Goal: Task Accomplishment & Management: Use online tool/utility

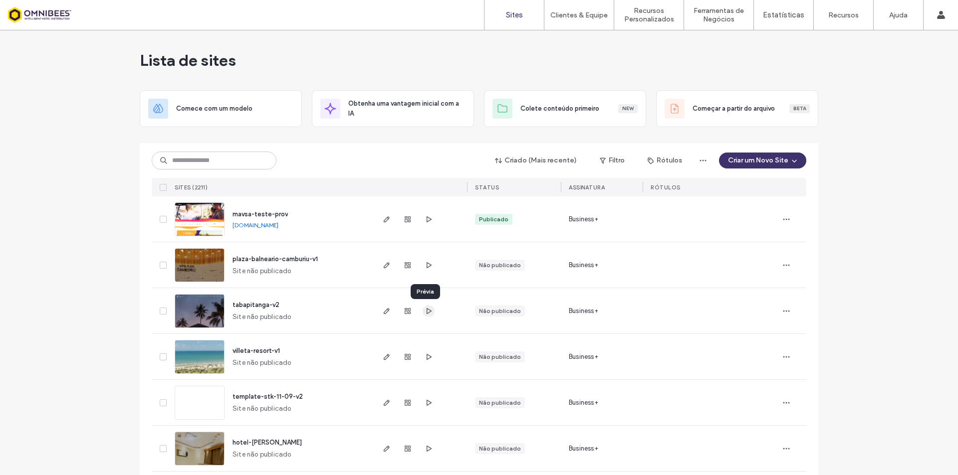
click at [427, 314] on use "button" at bounding box center [429, 311] width 5 height 6
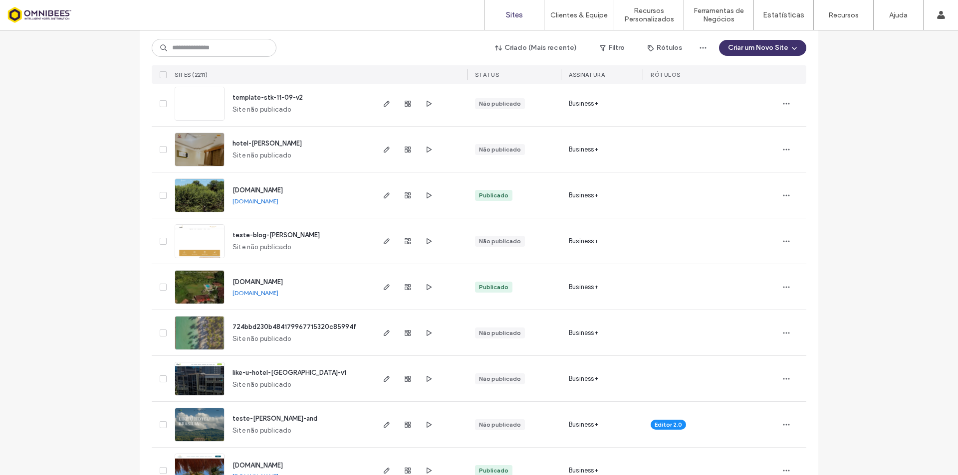
scroll to position [349, 0]
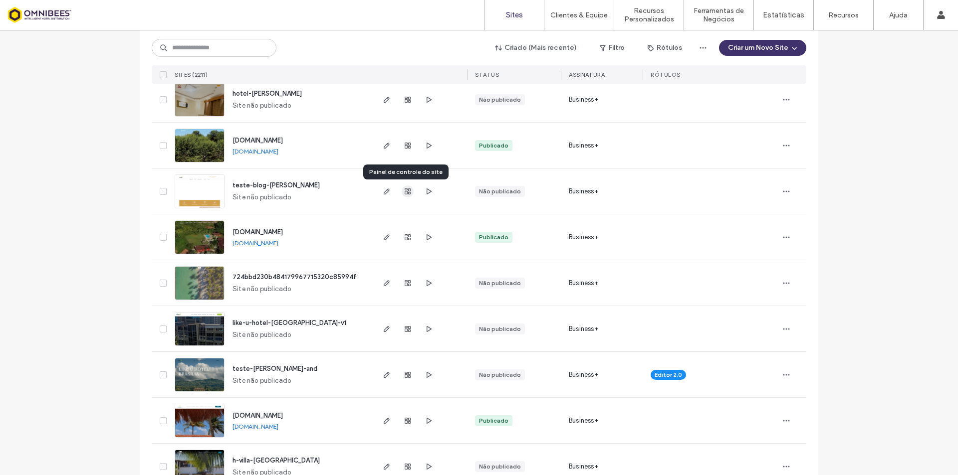
click at [405, 188] on icon "button" at bounding box center [408, 192] width 8 height 8
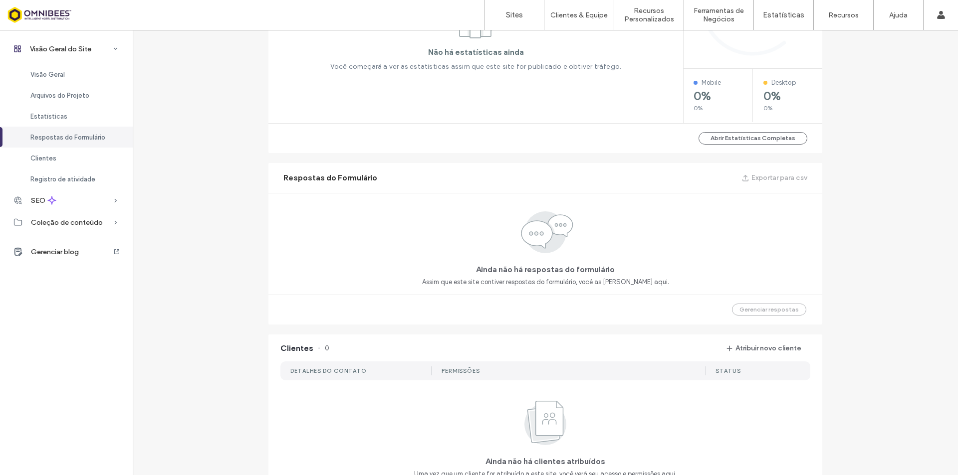
scroll to position [648, 0]
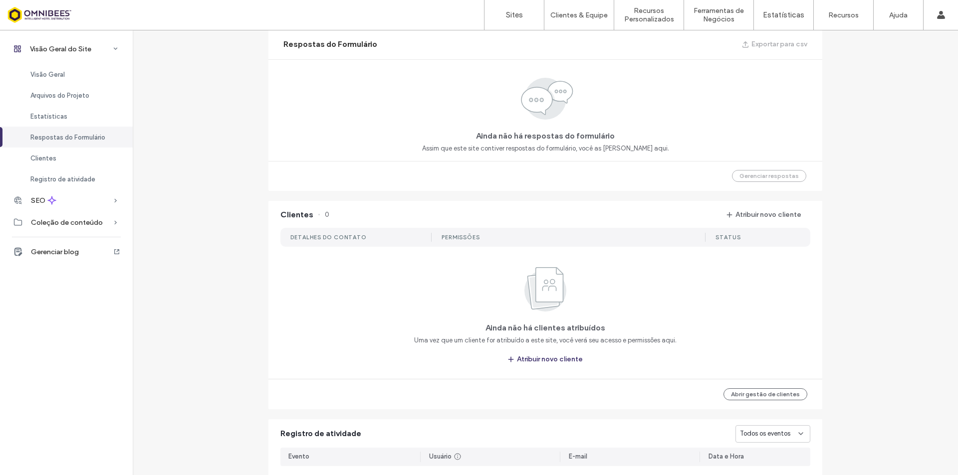
scroll to position [902, 0]
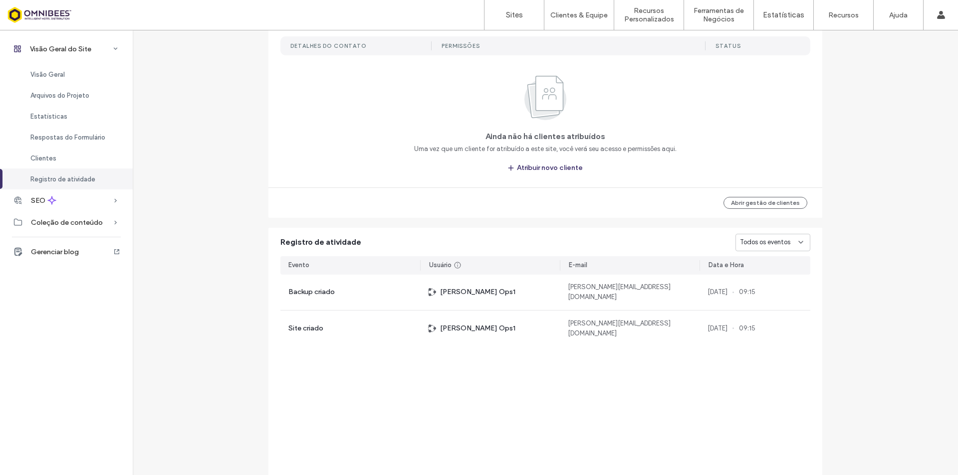
scroll to position [802, 0]
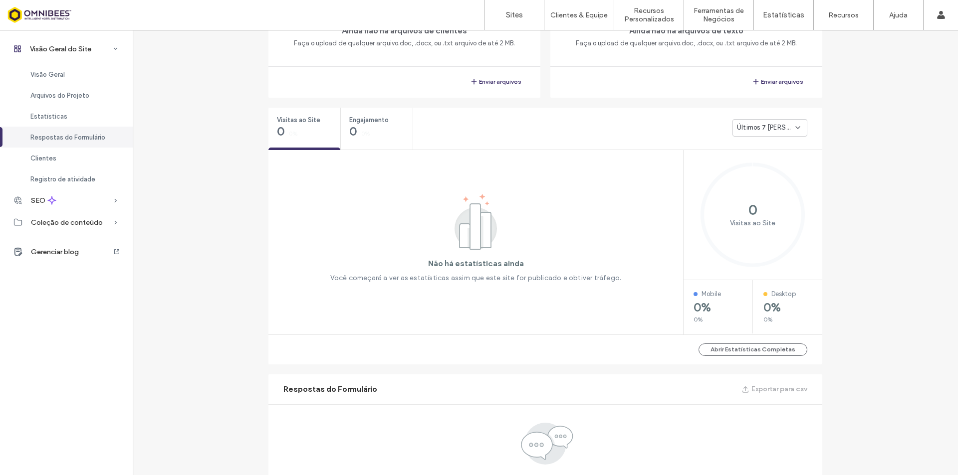
scroll to position [103, 0]
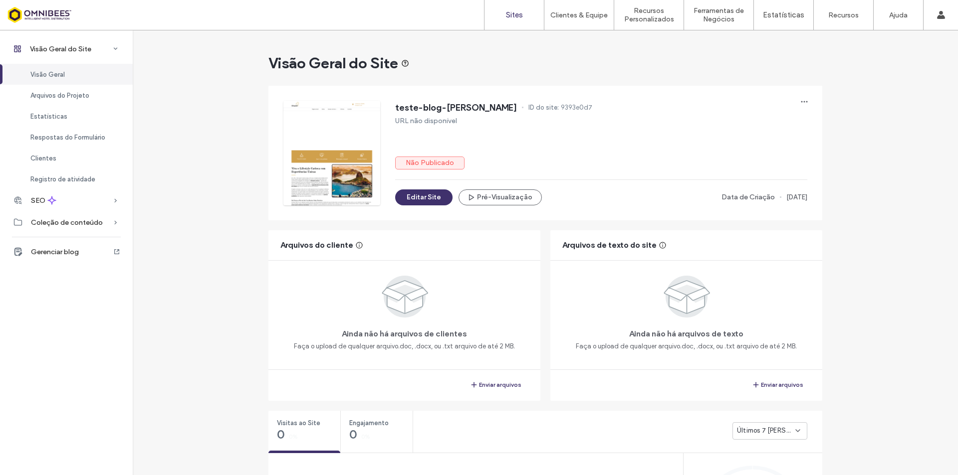
click at [512, 12] on label "Sites" at bounding box center [514, 14] width 17 height 9
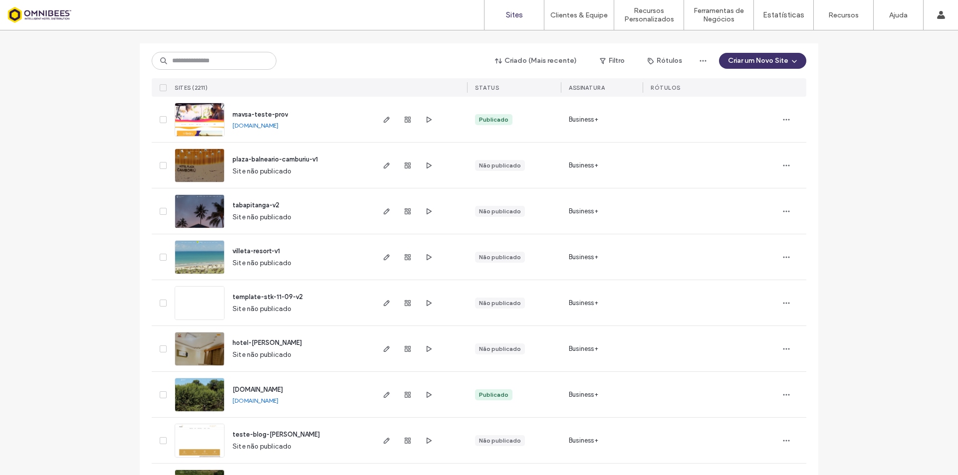
scroll to position [150, 0]
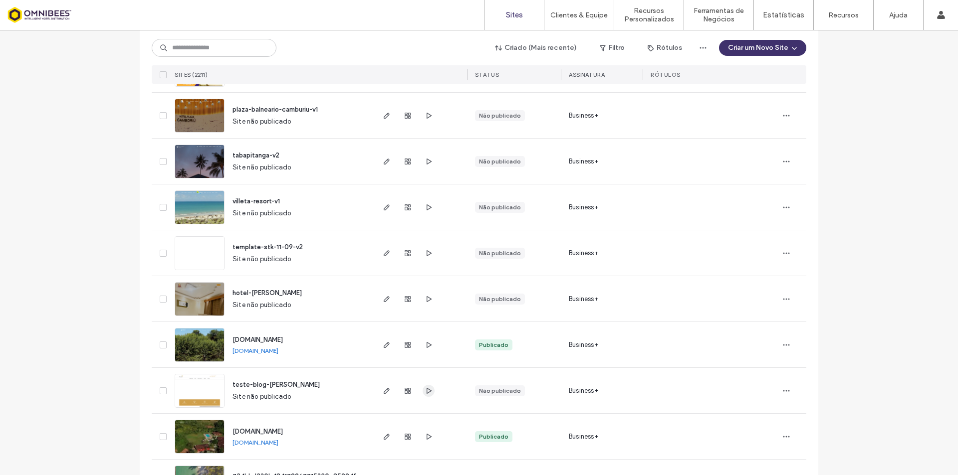
click at [423, 392] on span "button" at bounding box center [429, 391] width 12 height 12
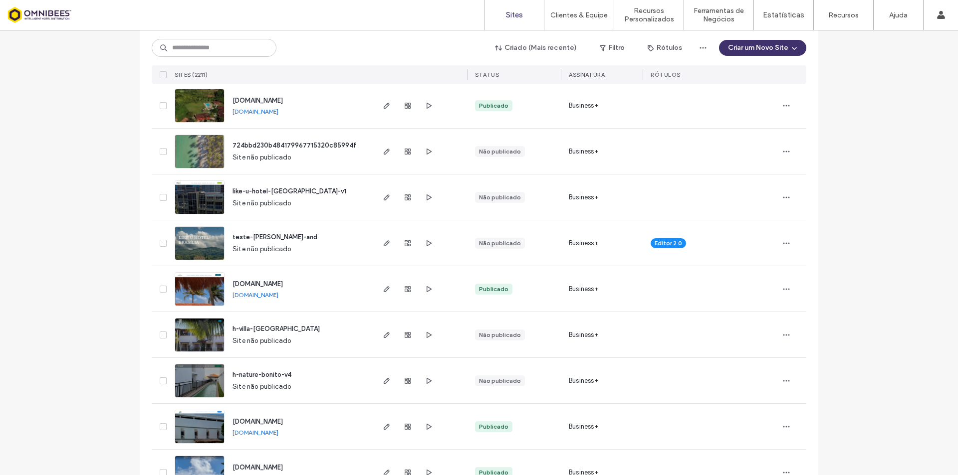
scroll to position [499, 0]
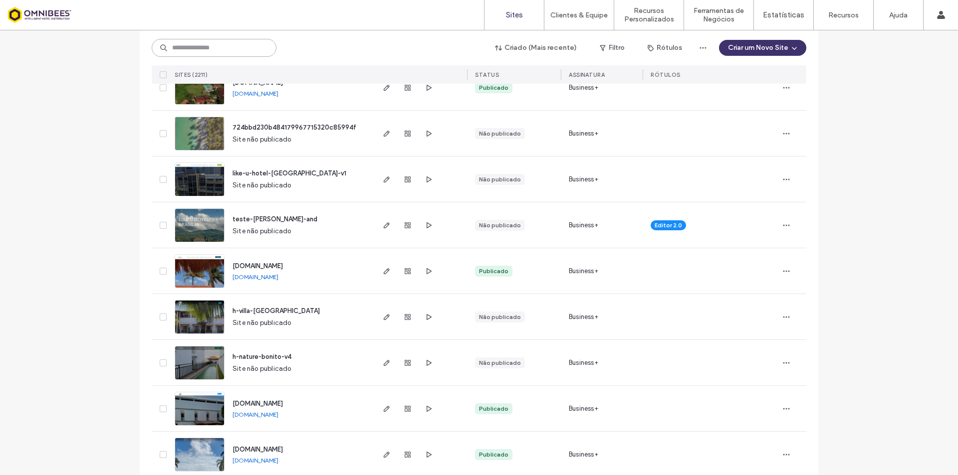
click at [225, 52] on input at bounding box center [214, 48] width 125 height 18
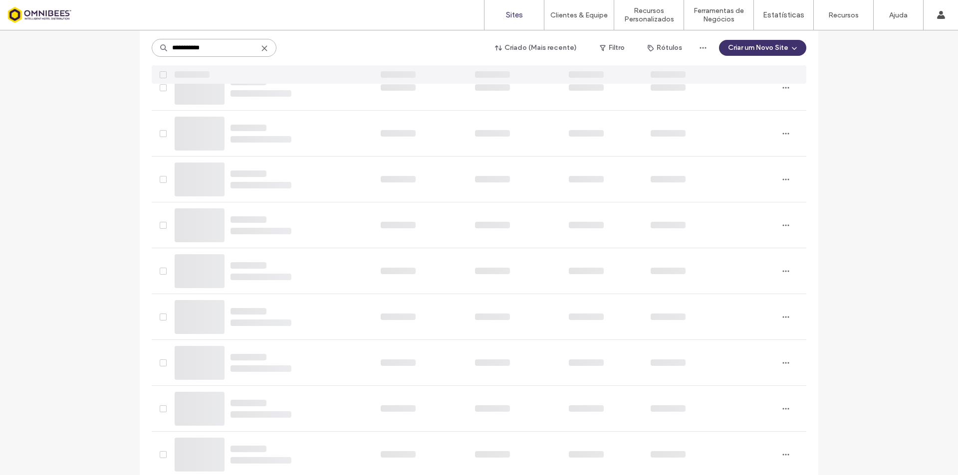
scroll to position [0, 0]
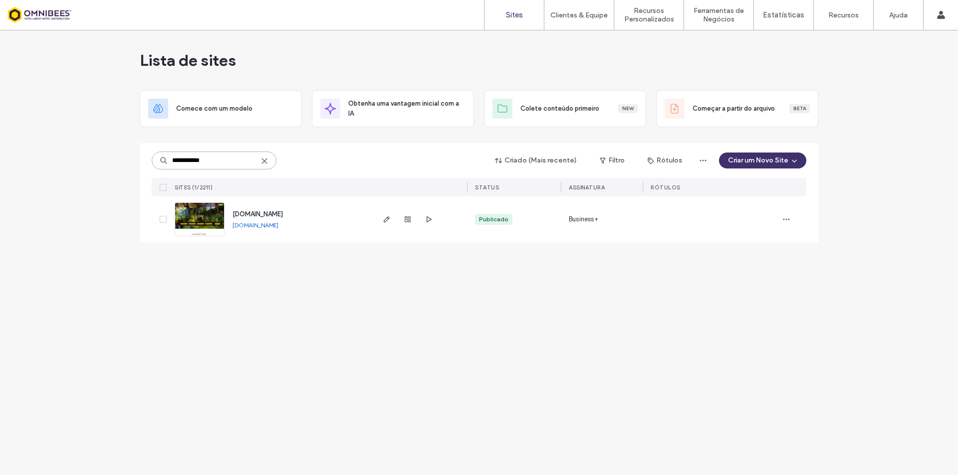
type input "**********"
click at [283, 214] on span "[DOMAIN_NAME]" at bounding box center [257, 214] width 50 height 7
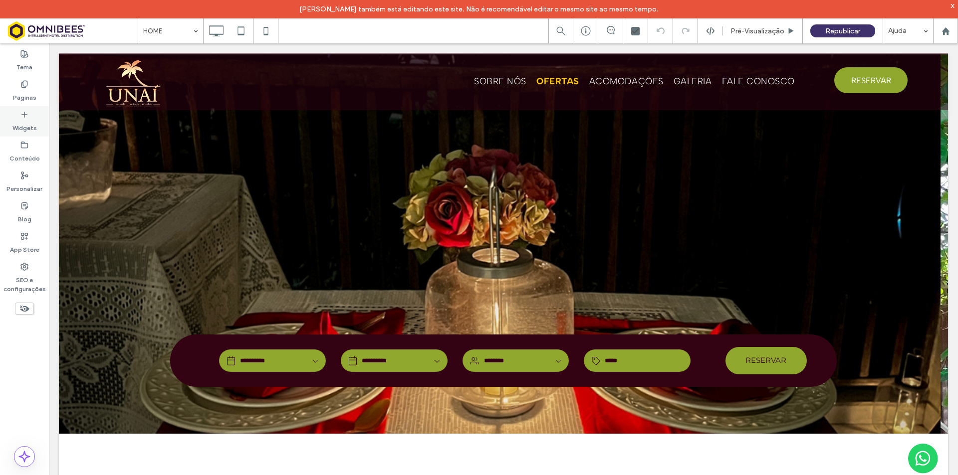
click at [25, 129] on label "Widgets" at bounding box center [24, 126] width 24 height 14
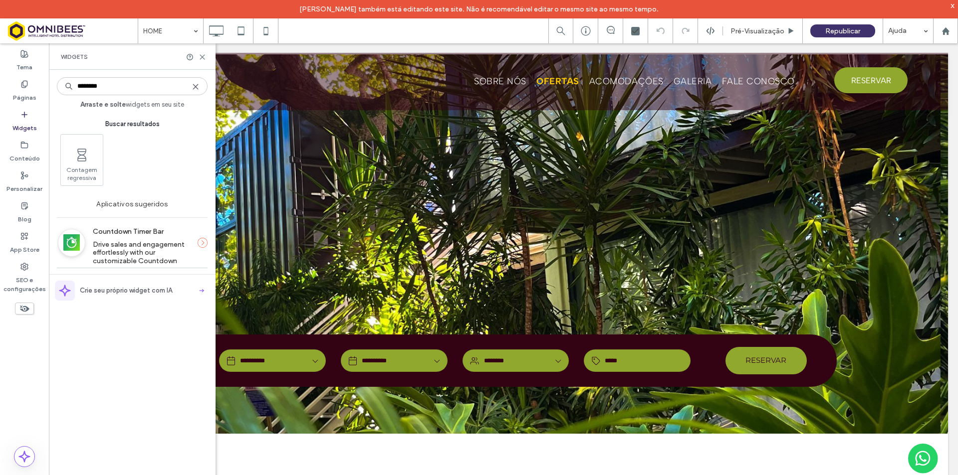
type input "********"
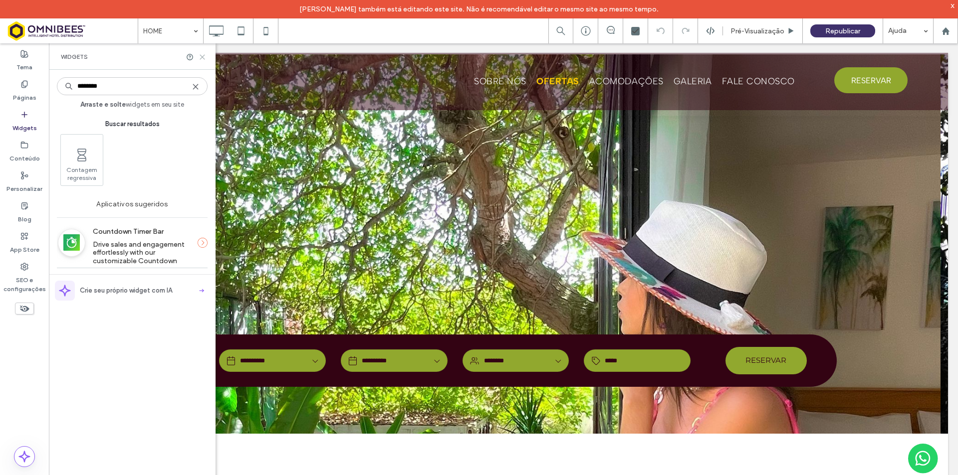
click at [203, 55] on icon at bounding box center [202, 56] width 7 height 7
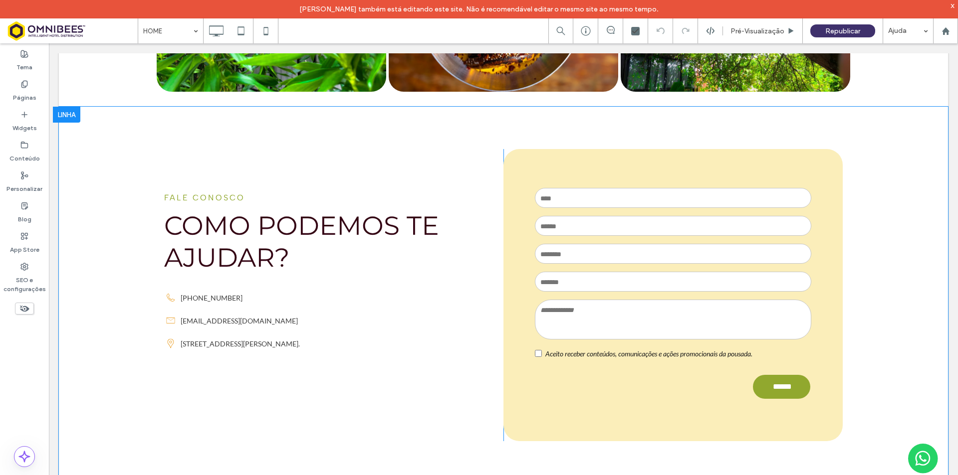
scroll to position [3483, 0]
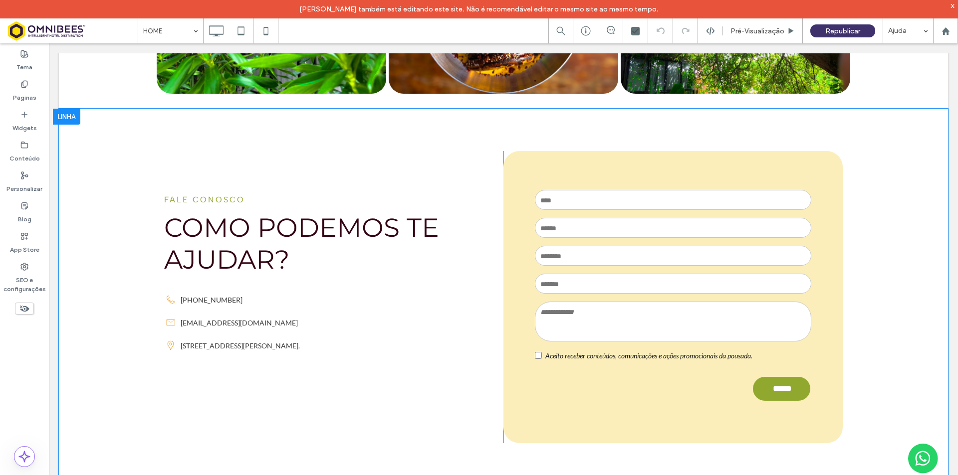
click at [96, 197] on div "FALE CONOSCO COMO PODEMOS TE AJUDAR? (81) 99722-7220 (81) 99722-7220 contato@po…" at bounding box center [503, 297] width 889 height 377
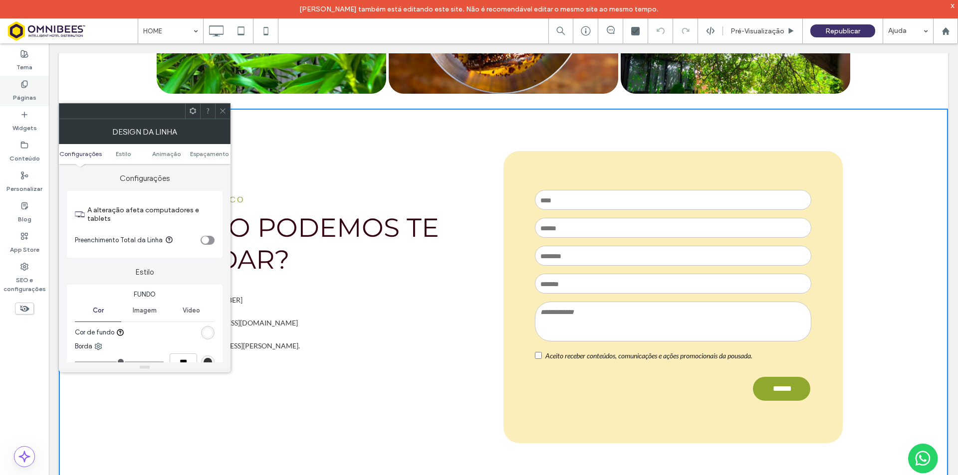
drag, startPoint x: 18, startPoint y: 96, endPoint x: 16, endPoint y: 166, distance: 69.4
click at [18, 96] on label "Páginas" at bounding box center [24, 95] width 23 height 14
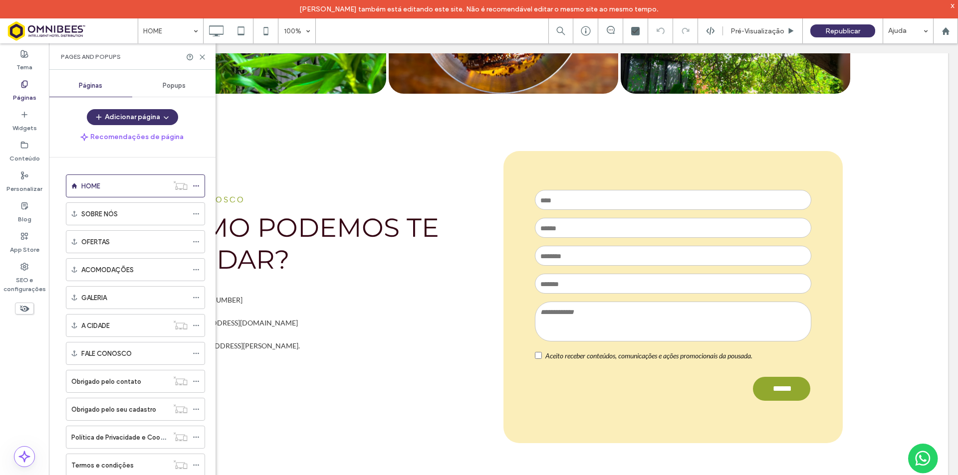
scroll to position [13, 0]
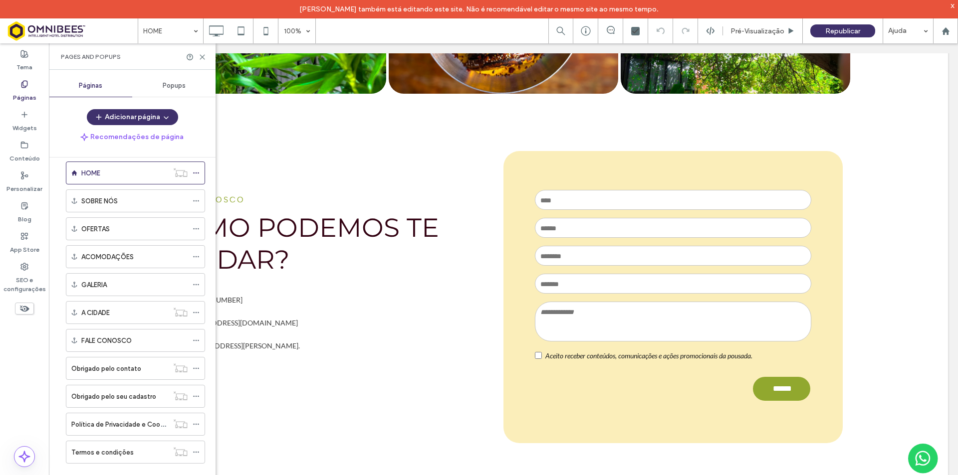
click at [176, 78] on div "Popups" at bounding box center [173, 86] width 83 height 22
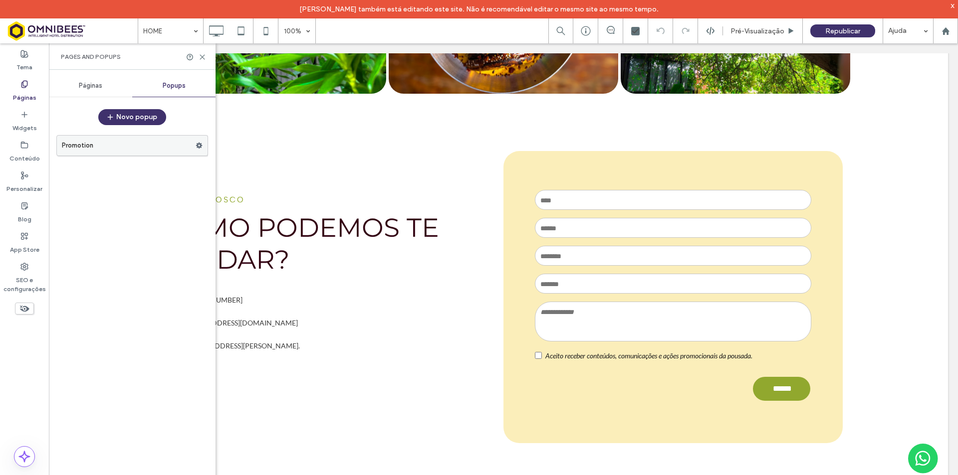
click at [106, 142] on label "Promotion" at bounding box center [129, 146] width 134 height 20
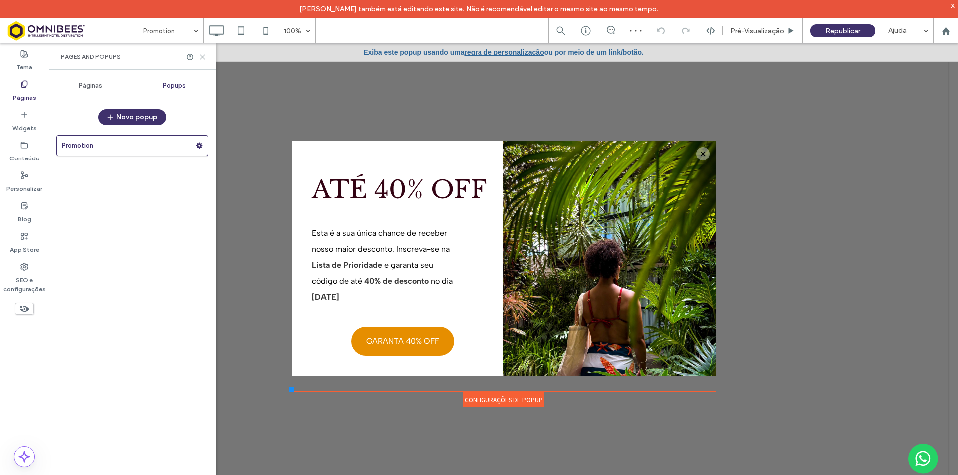
click at [203, 56] on use at bounding box center [202, 57] width 4 height 4
